Goal: Task Accomplishment & Management: Use online tool/utility

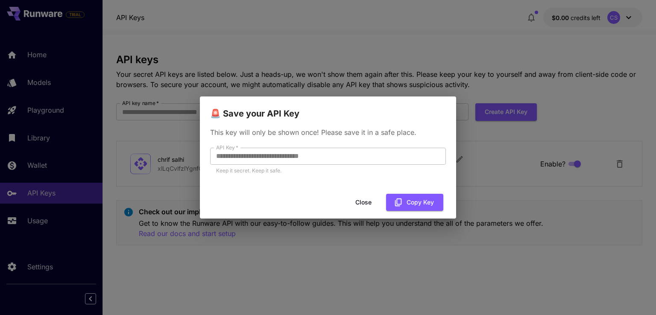
click at [35, 10] on div "**********" at bounding box center [328, 157] width 656 height 315
click at [415, 201] on button "Copy Key" at bounding box center [414, 203] width 57 height 18
click at [362, 203] on button "Close" at bounding box center [363, 203] width 38 height 18
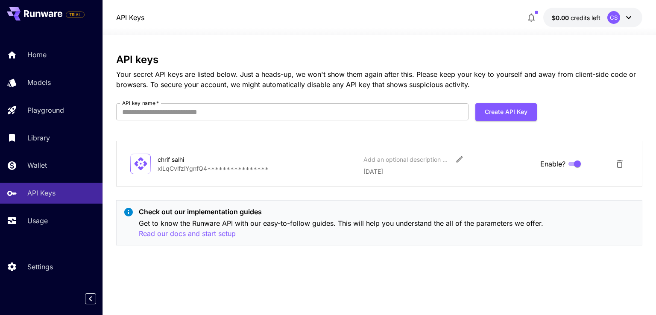
click at [34, 15] on icon at bounding box center [32, 15] width 5 height 6
click at [48, 16] on icon at bounding box center [43, 13] width 38 height 7
click at [48, 14] on icon at bounding box center [43, 13] width 38 height 7
click at [47, 14] on icon at bounding box center [45, 14] width 8 height 5
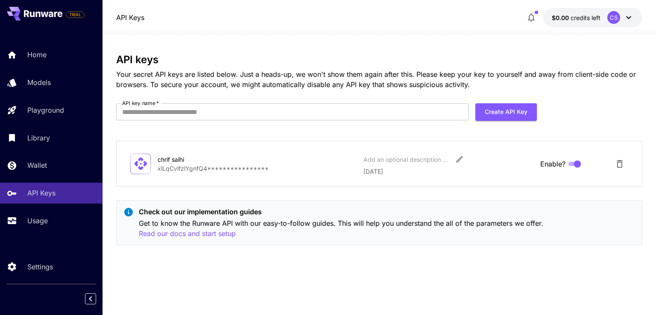
click at [47, 14] on icon at bounding box center [45, 14] width 8 height 5
click at [29, 55] on p "Home" at bounding box center [38, 55] width 19 height 10
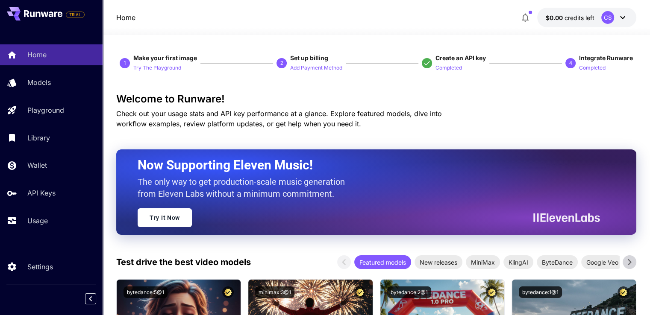
click at [624, 19] on icon at bounding box center [622, 17] width 10 height 10
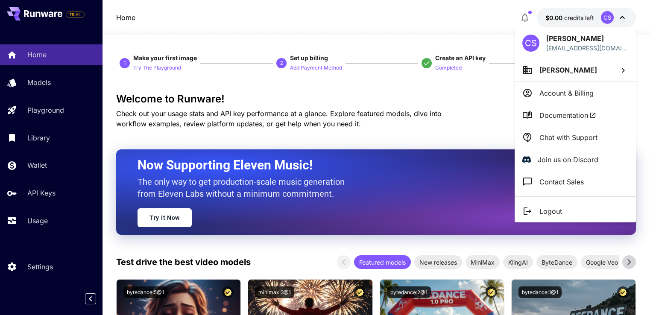
click at [625, 18] on div at bounding box center [328, 157] width 656 height 315
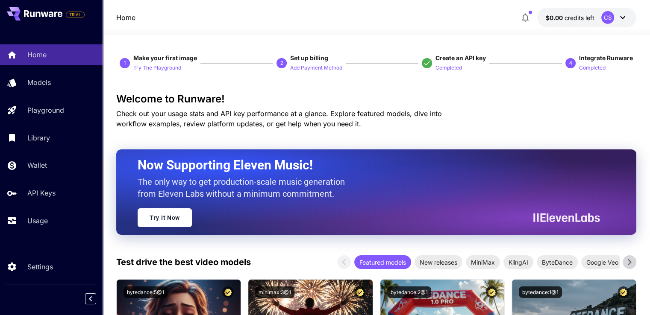
click at [612, 18] on div "CS" at bounding box center [607, 17] width 13 height 13
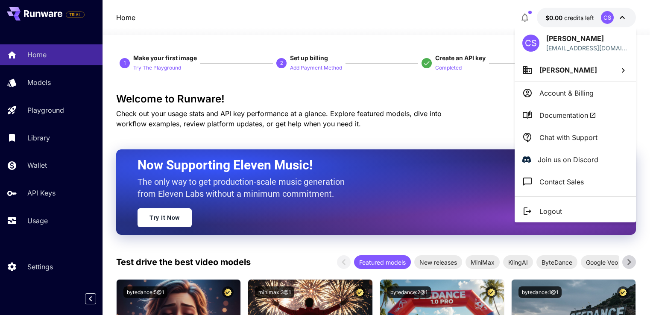
click at [527, 47] on div "CS" at bounding box center [530, 43] width 17 height 17
click at [533, 43] on div "CS" at bounding box center [530, 43] width 17 height 17
click at [533, 44] on div "CS" at bounding box center [530, 43] width 17 height 17
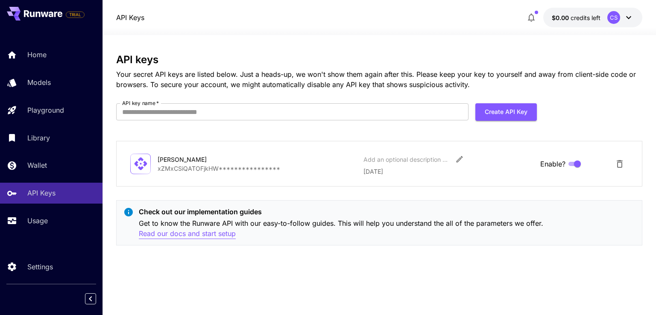
click at [178, 234] on p "Read our docs and start setup" at bounding box center [187, 234] width 97 height 11
